Goal: Book appointment/travel/reservation

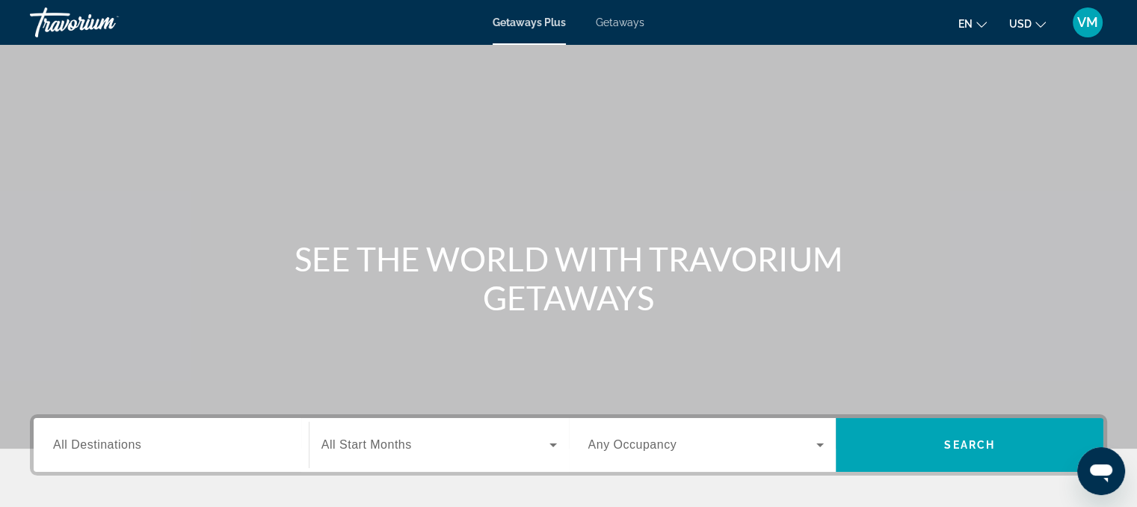
click at [610, 25] on span "Getaways" at bounding box center [620, 22] width 49 height 12
click at [111, 433] on div "Search widget" at bounding box center [171, 445] width 236 height 43
